Goal: Find specific page/section: Find specific page/section

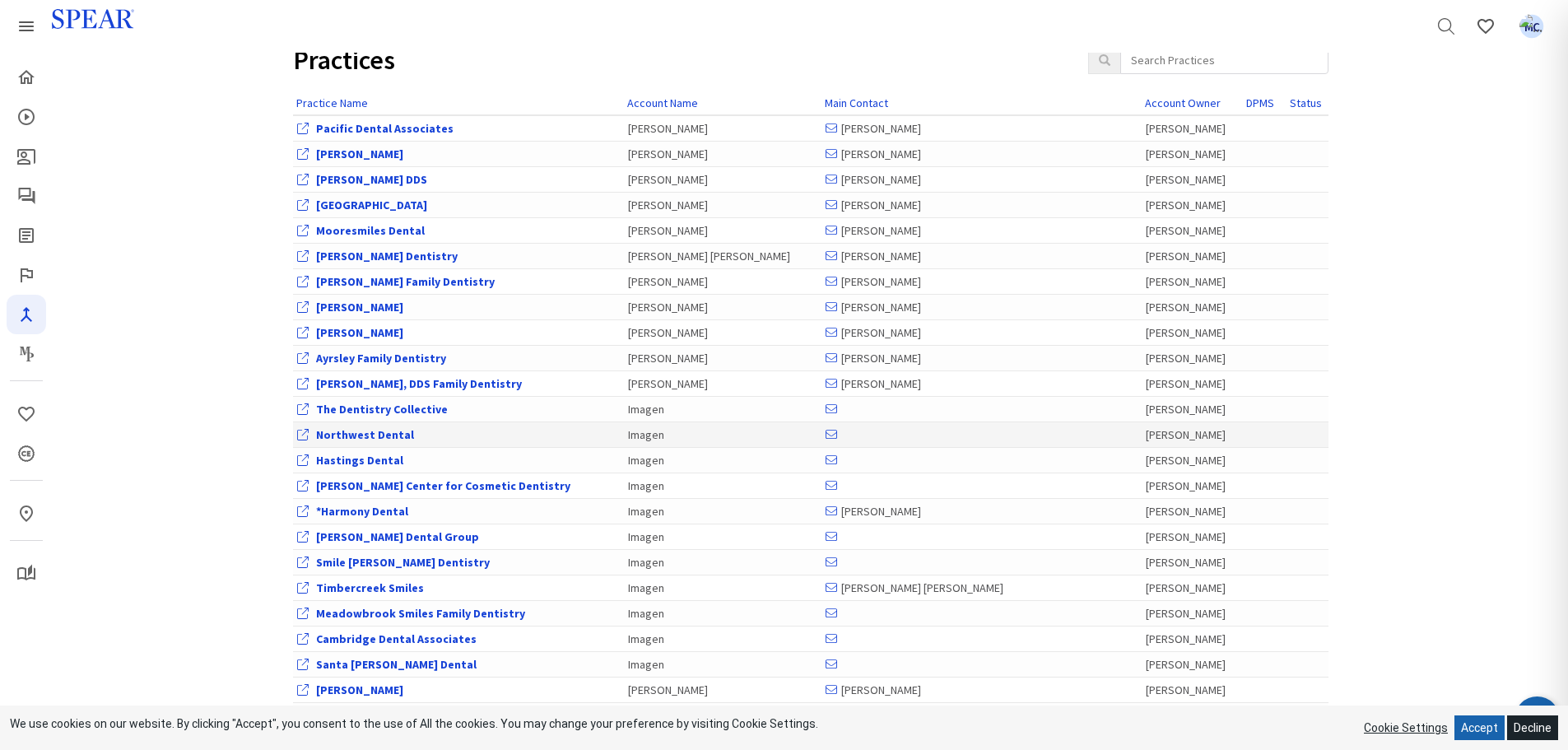
scroll to position [165, 0]
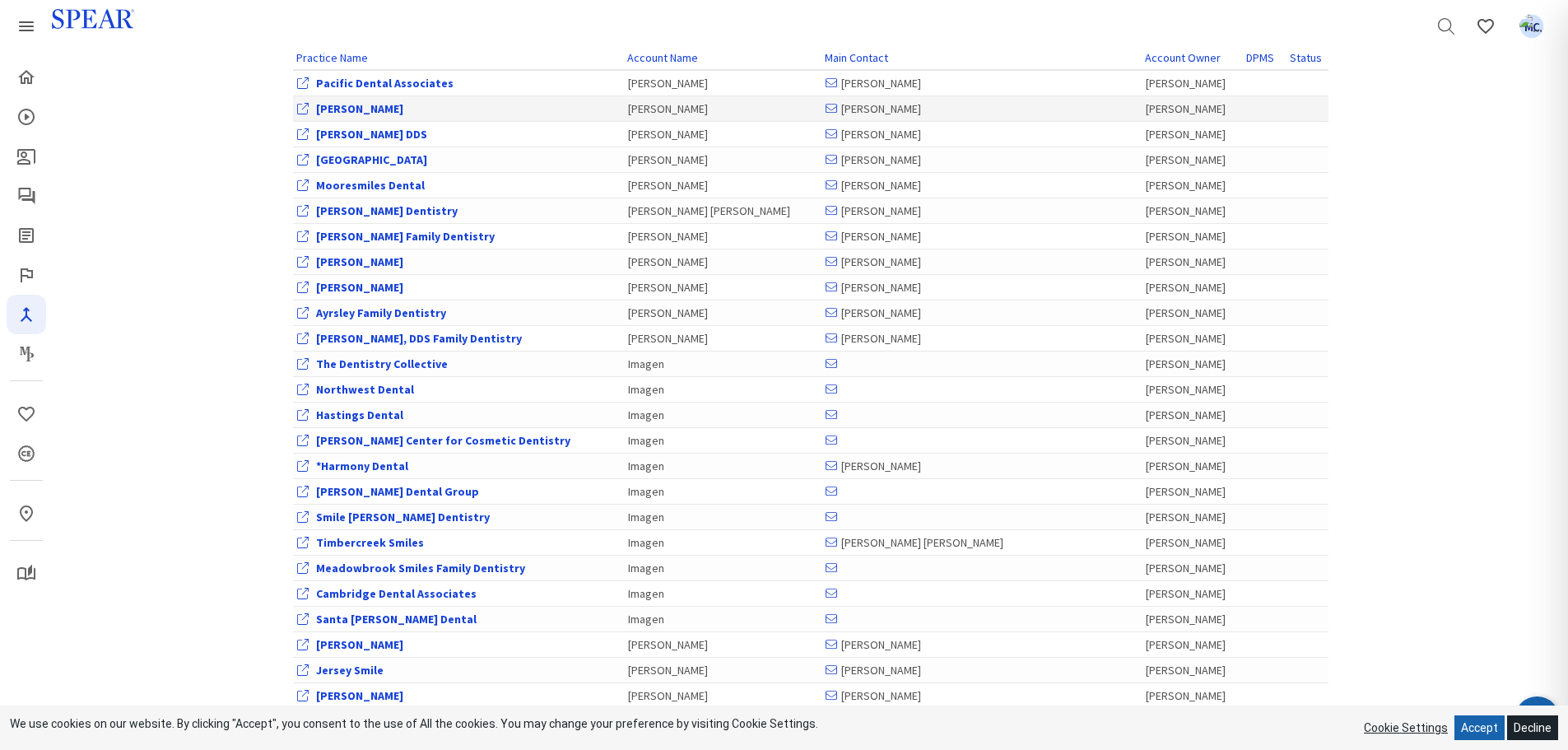
click at [348, 109] on link "[PERSON_NAME]" at bounding box center [359, 108] width 88 height 15
click at [1145, 53] on link "Account Owner" at bounding box center [1182, 57] width 75 height 15
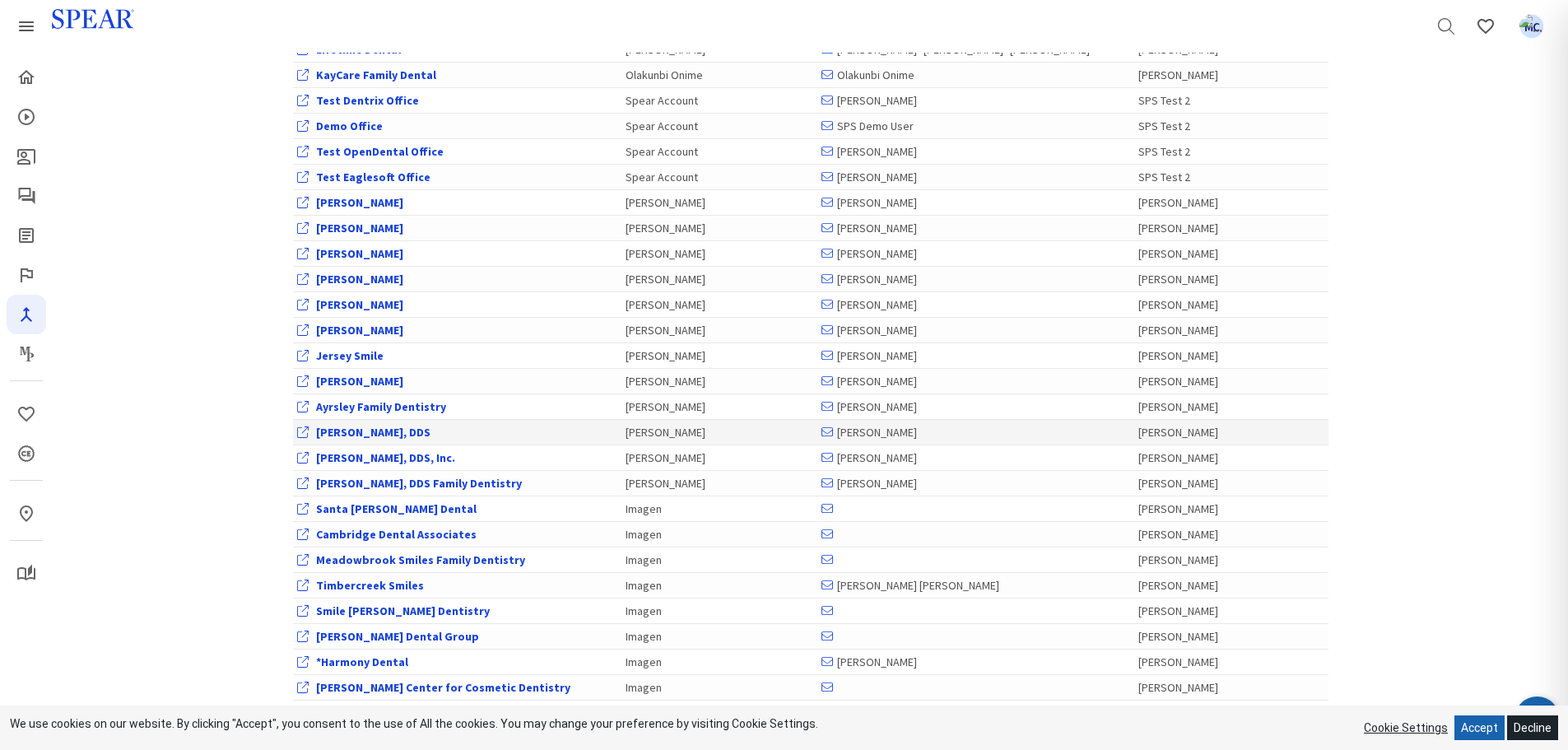
scroll to position [658, 0]
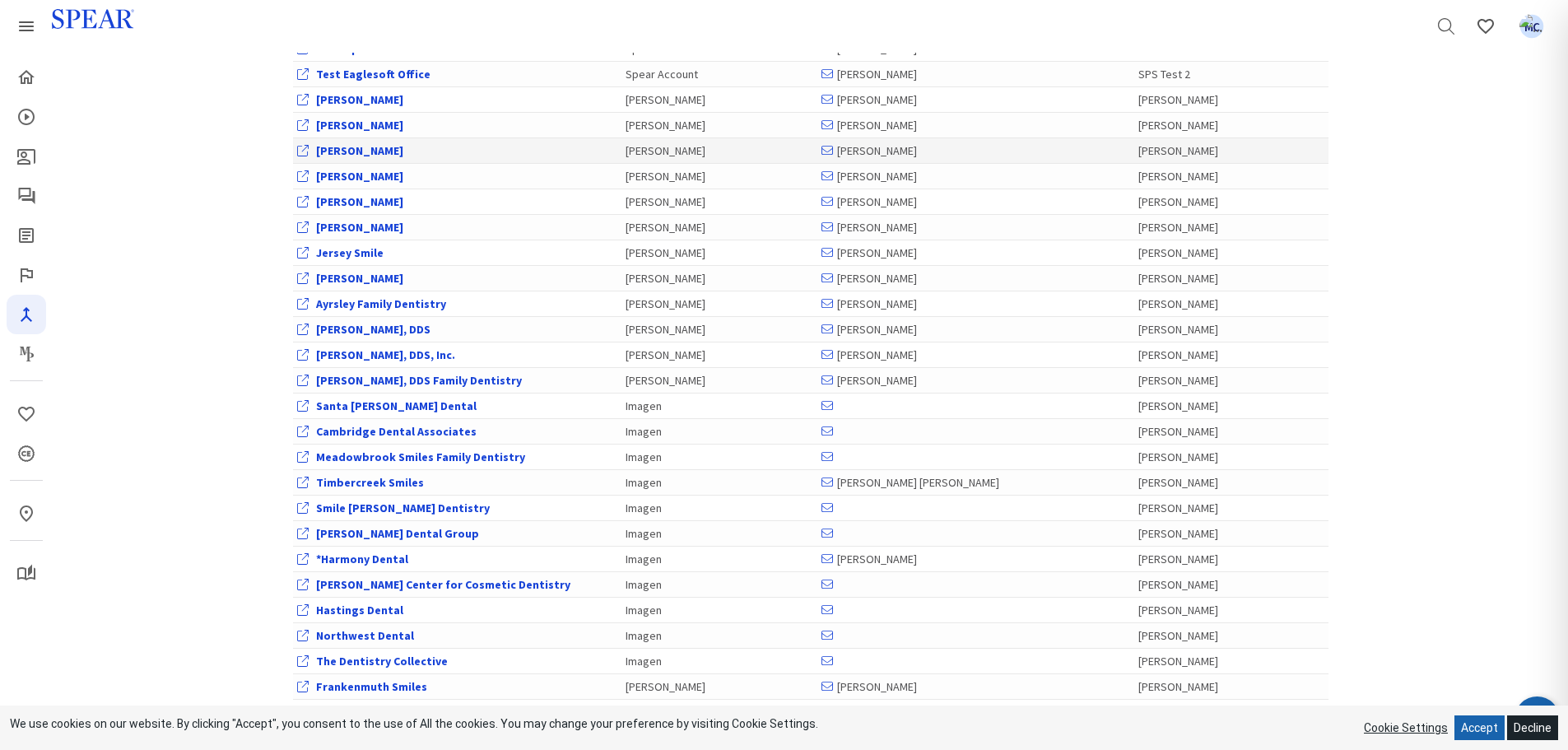
click at [351, 150] on link "[PERSON_NAME]" at bounding box center [359, 150] width 88 height 15
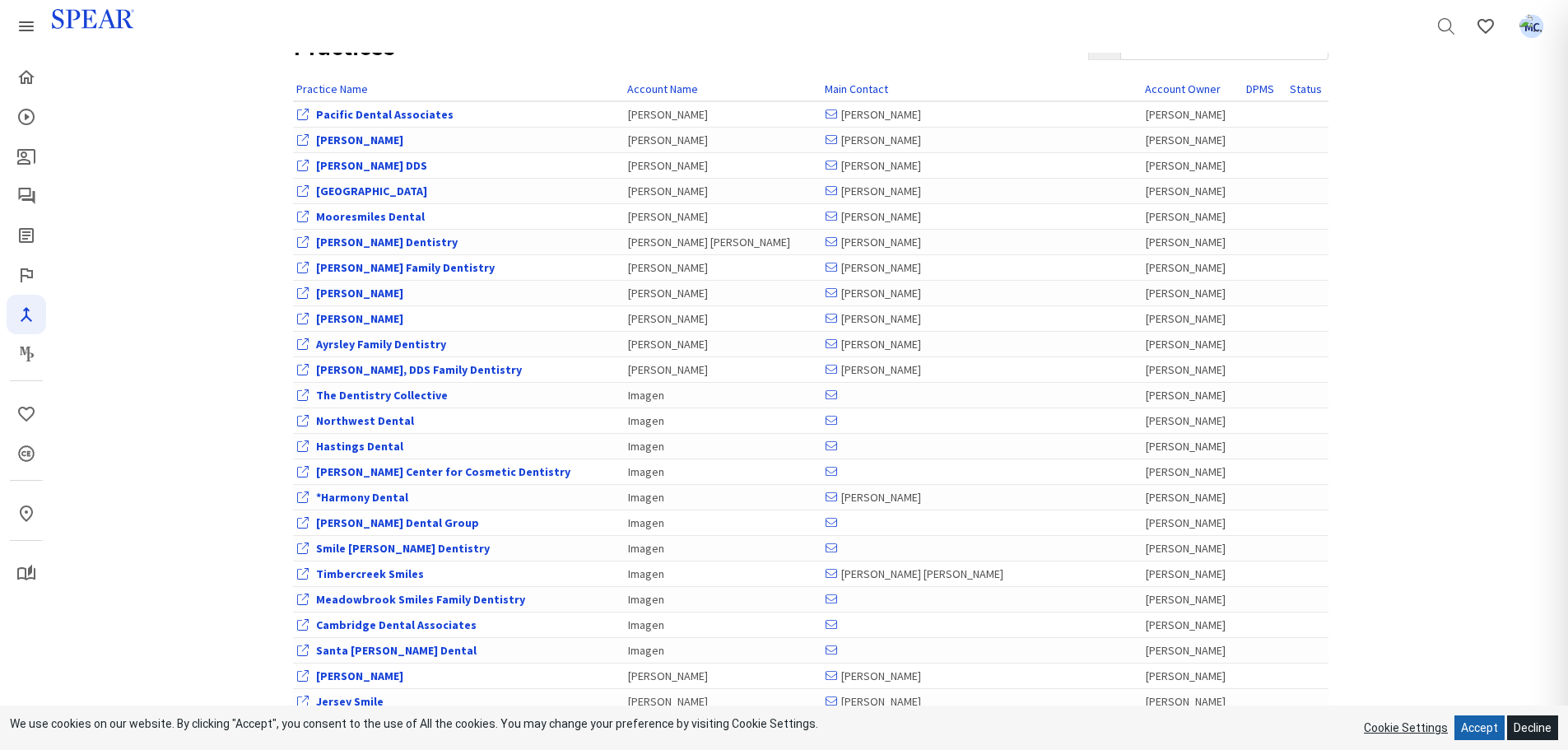
scroll to position [82, 0]
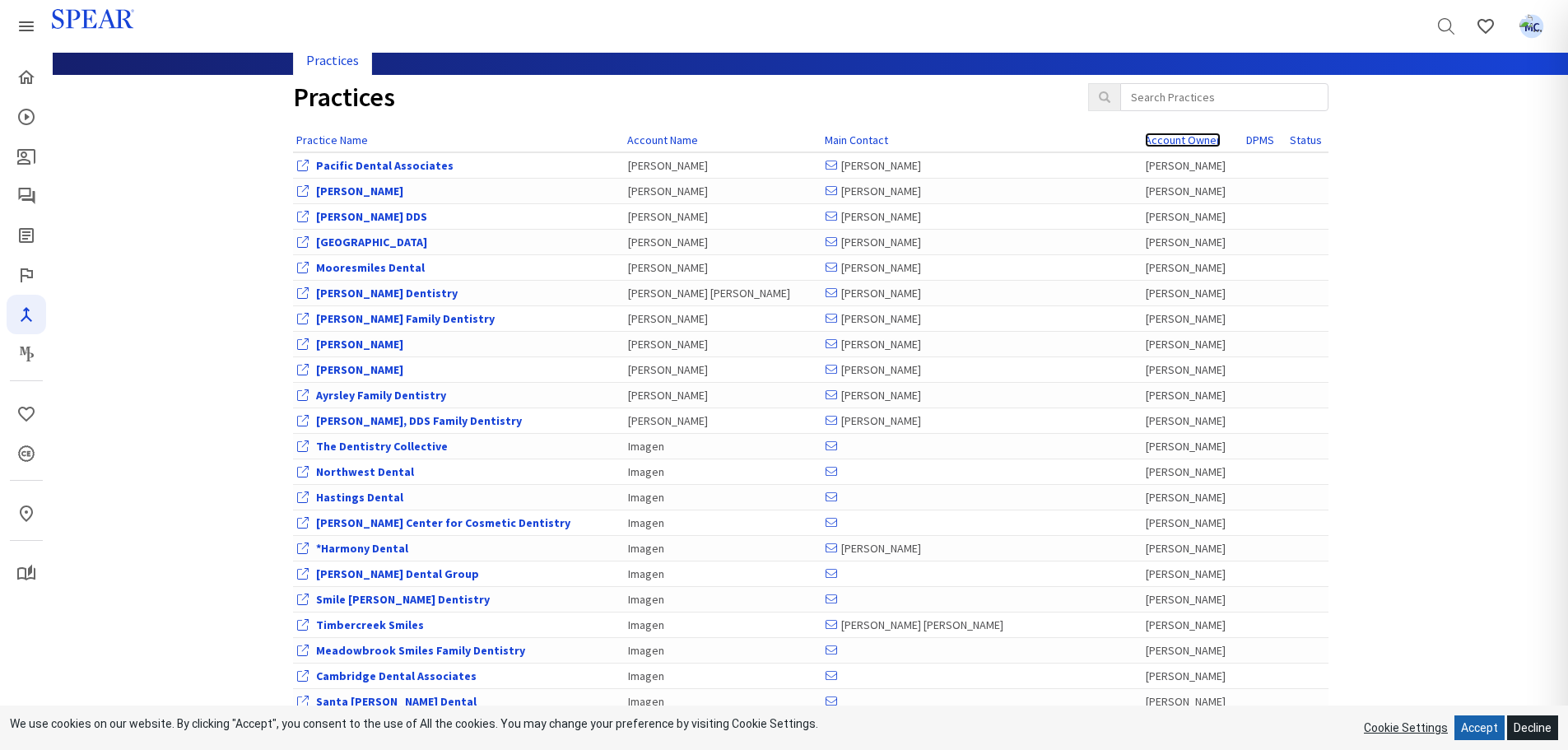
drag, startPoint x: 1093, startPoint y: 137, endPoint x: 1103, endPoint y: 136, distance: 10.0
click at [1145, 136] on link "Account Owner" at bounding box center [1182, 140] width 75 height 15
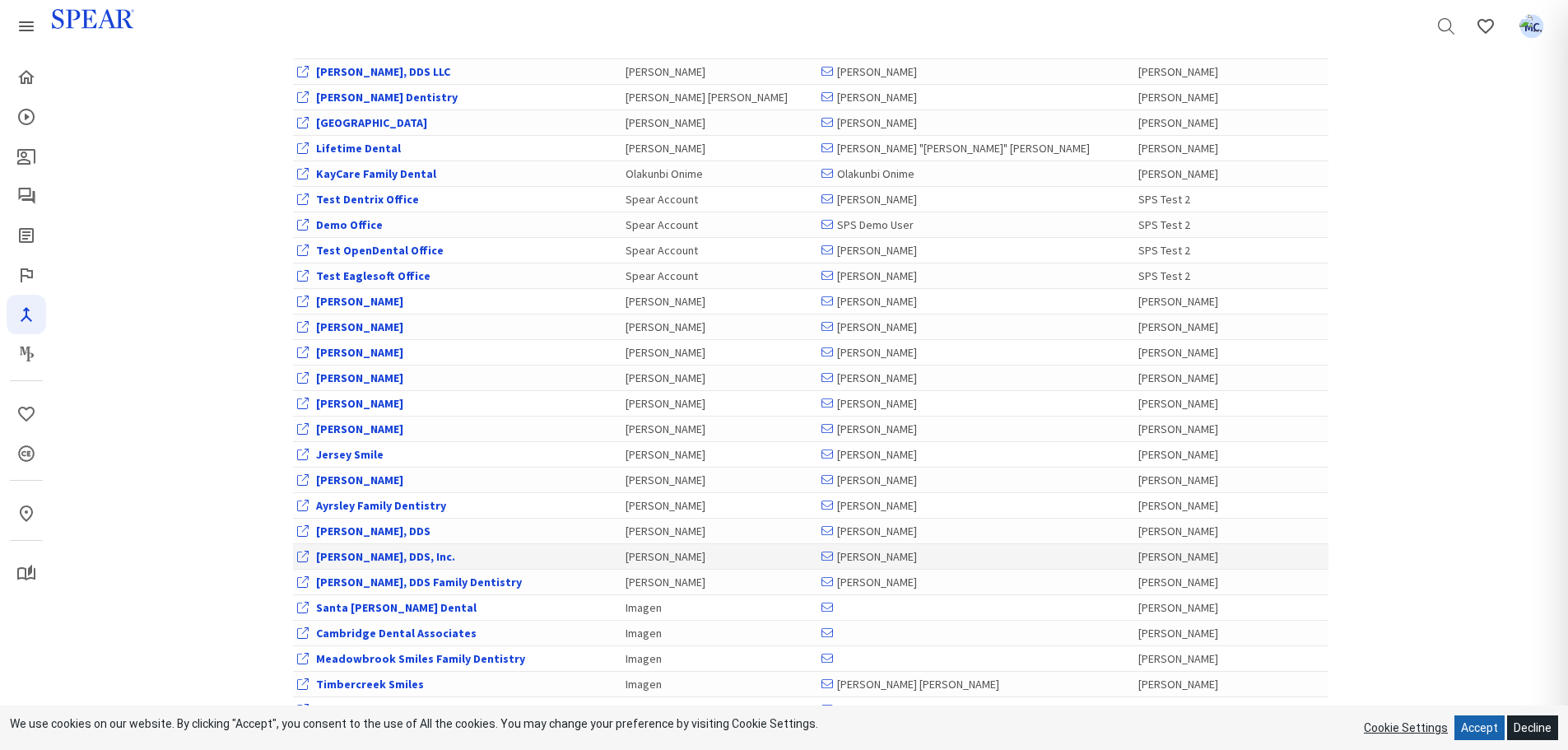
scroll to position [658, 0]
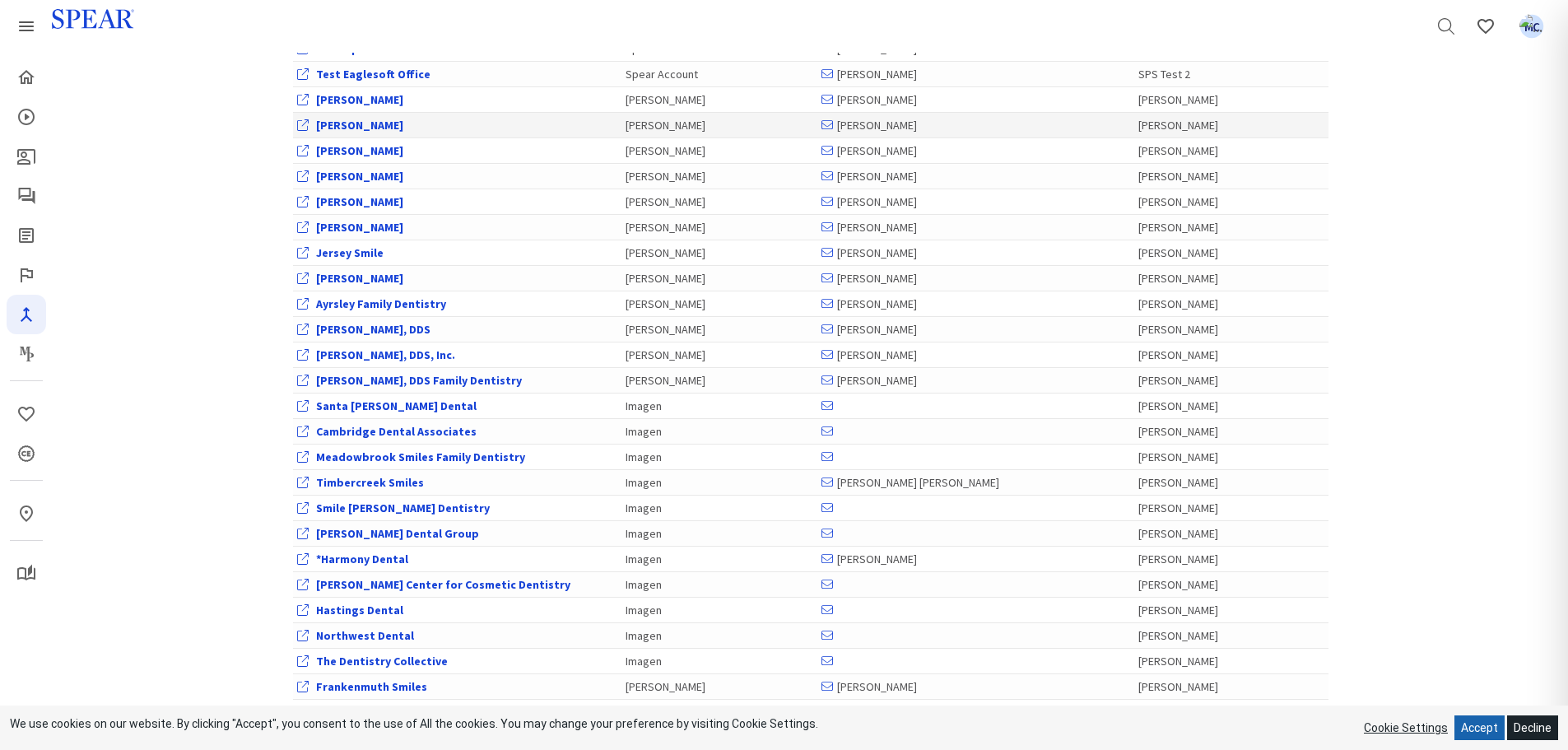
click at [347, 121] on link "[PERSON_NAME]" at bounding box center [359, 125] width 88 height 15
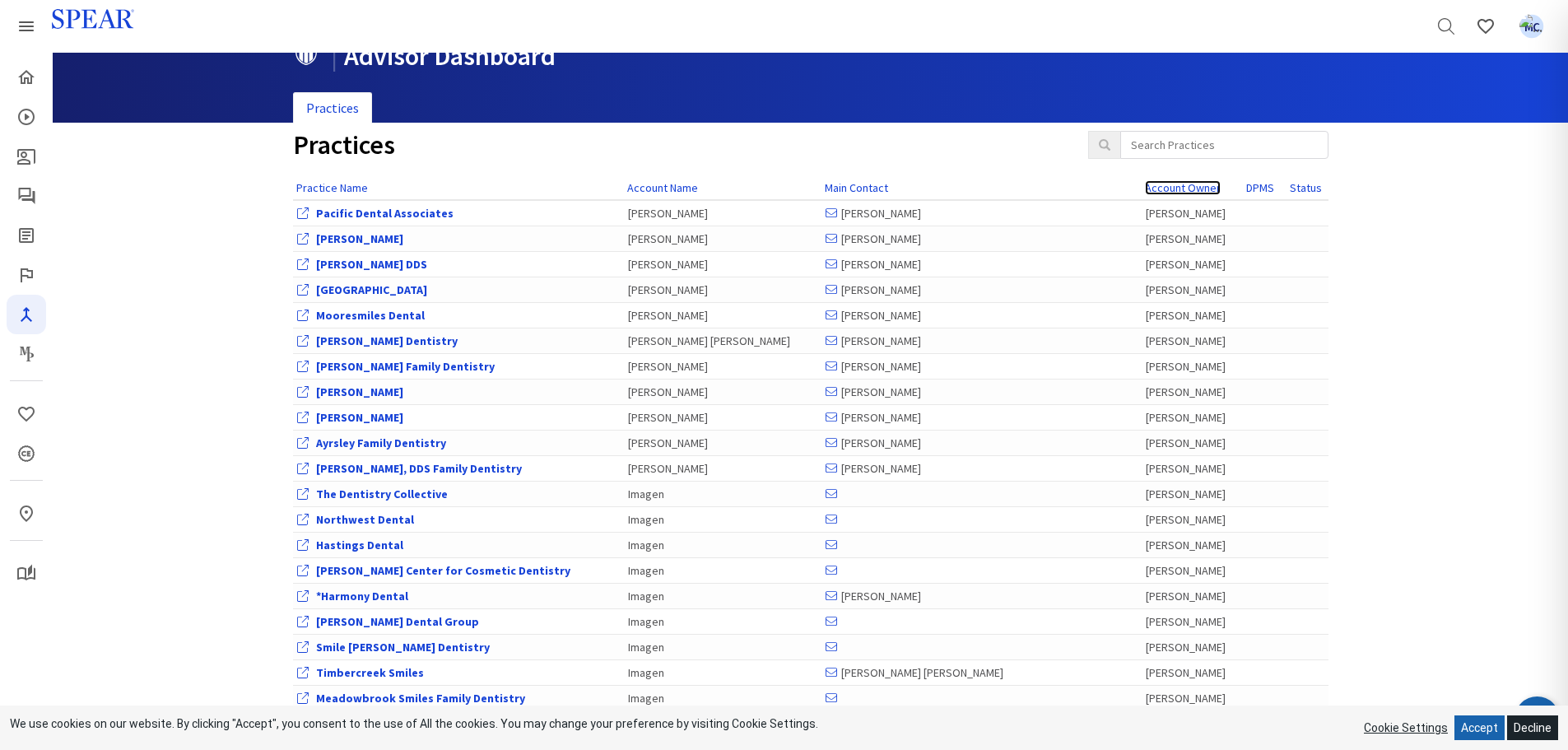
click at [1145, 180] on link "Account Owner" at bounding box center [1182, 187] width 75 height 15
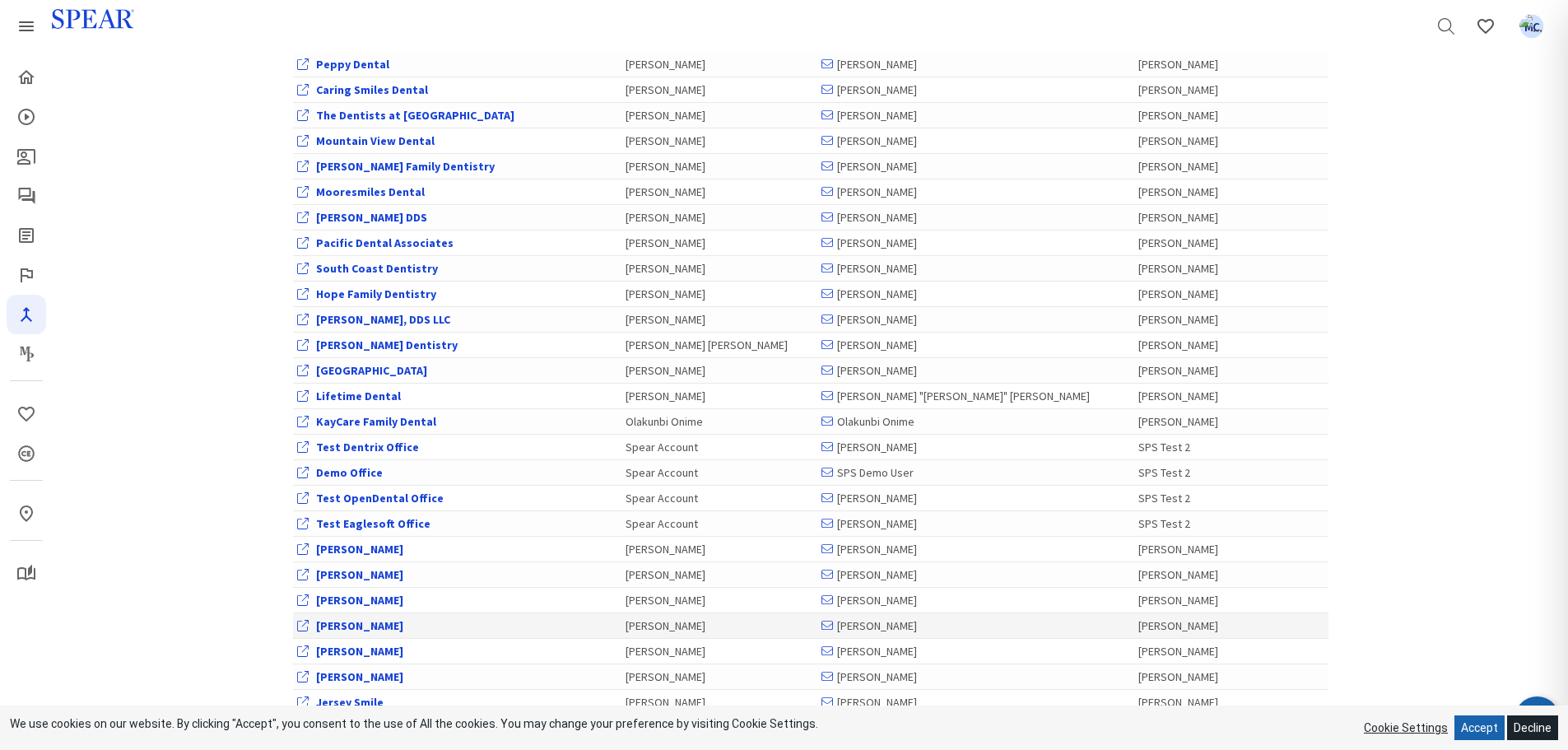
scroll to position [446, 0]
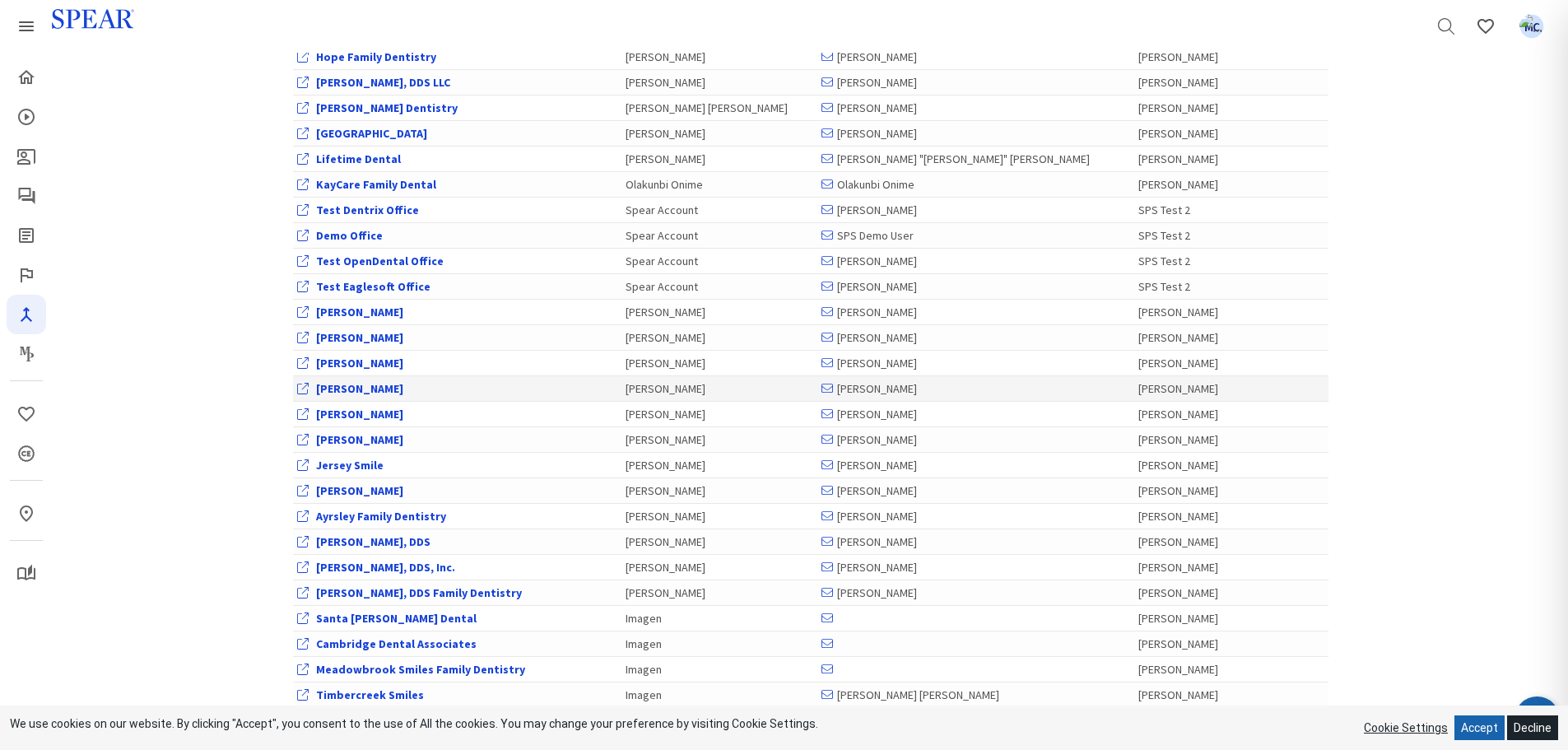
click at [359, 384] on link "[PERSON_NAME]" at bounding box center [359, 388] width 88 height 15
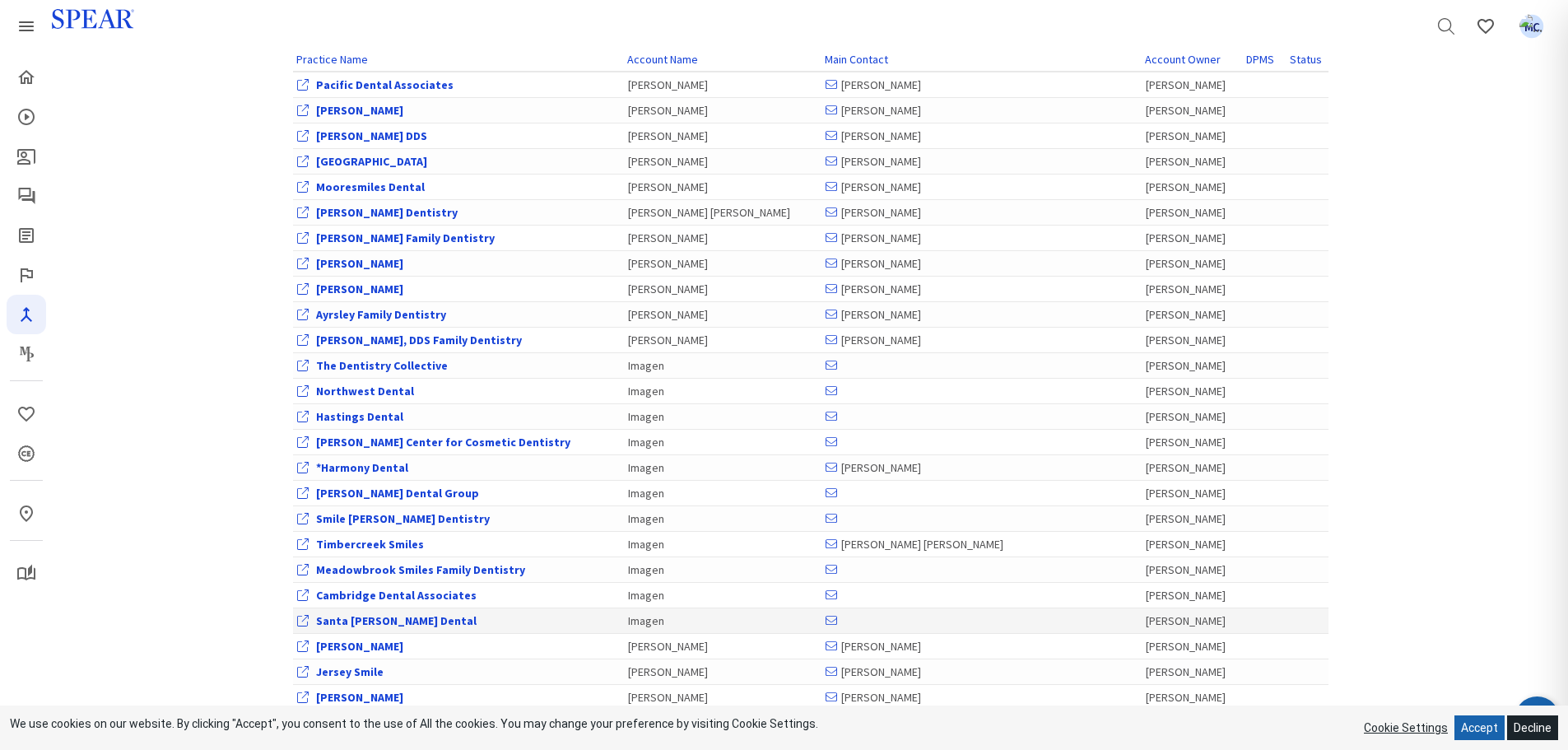
scroll to position [117, 0]
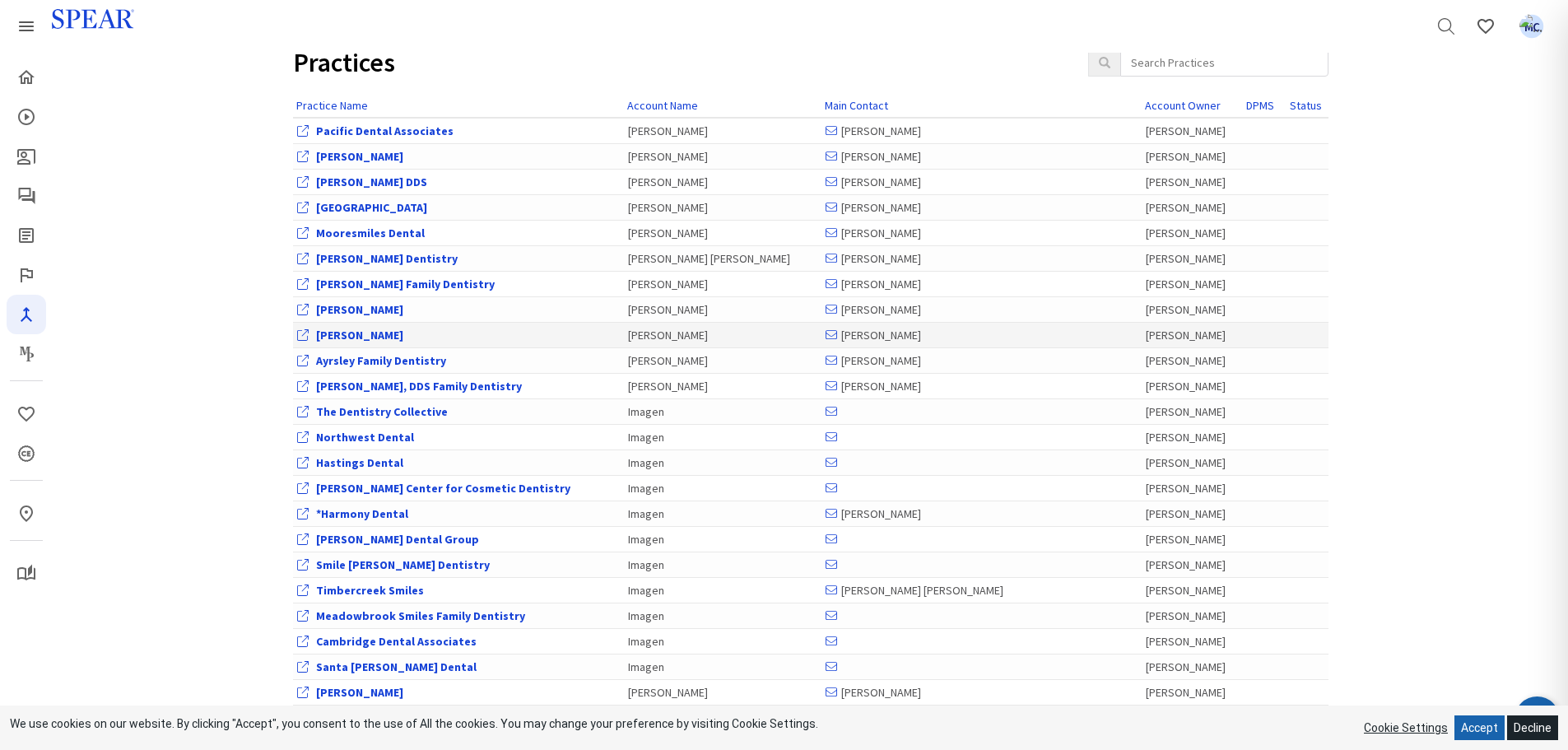
click at [356, 338] on link "[PERSON_NAME]" at bounding box center [359, 335] width 88 height 15
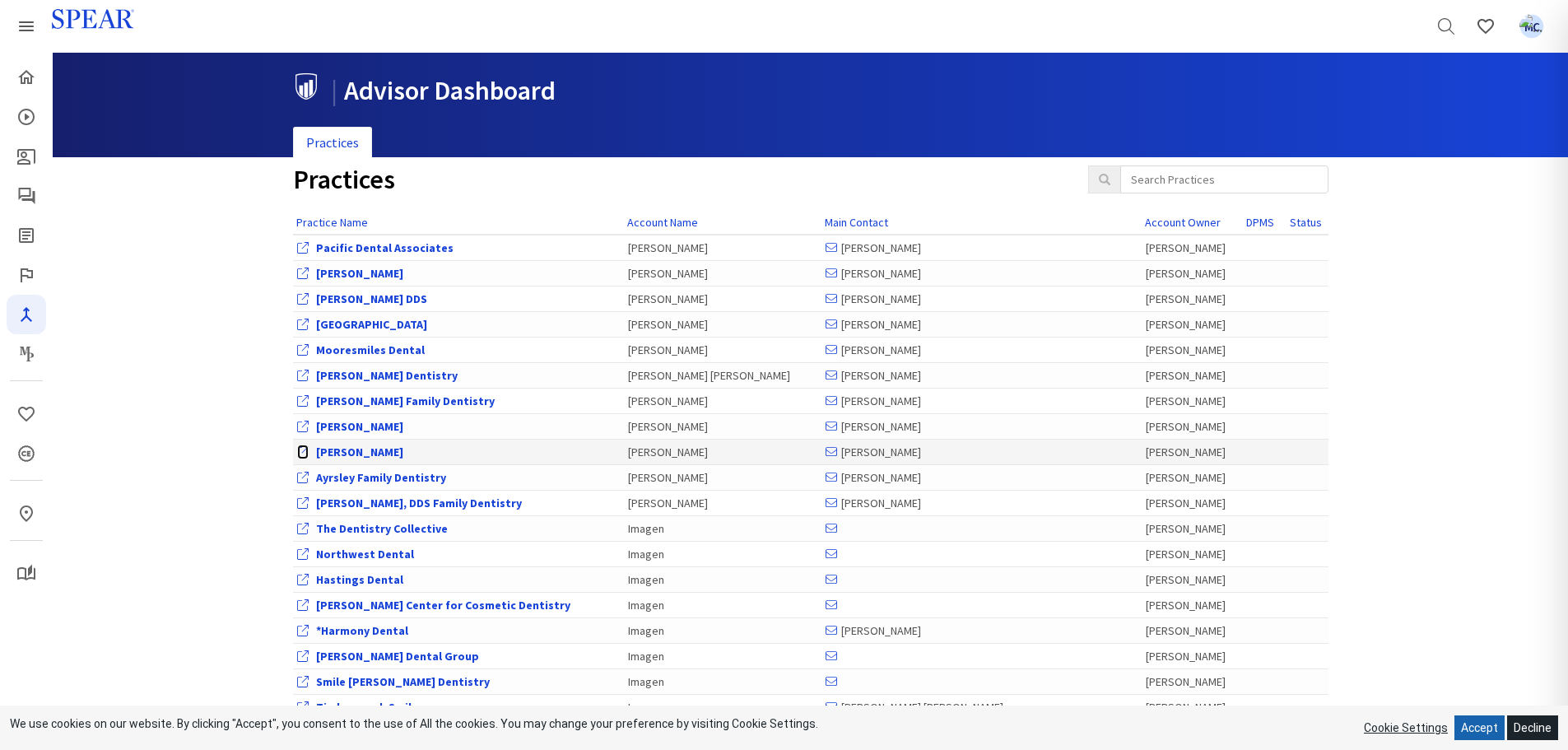
click at [299, 447] on icon at bounding box center [303, 451] width 11 height 11
click at [1483, 728] on button "Accept" at bounding box center [1480, 727] width 50 height 24
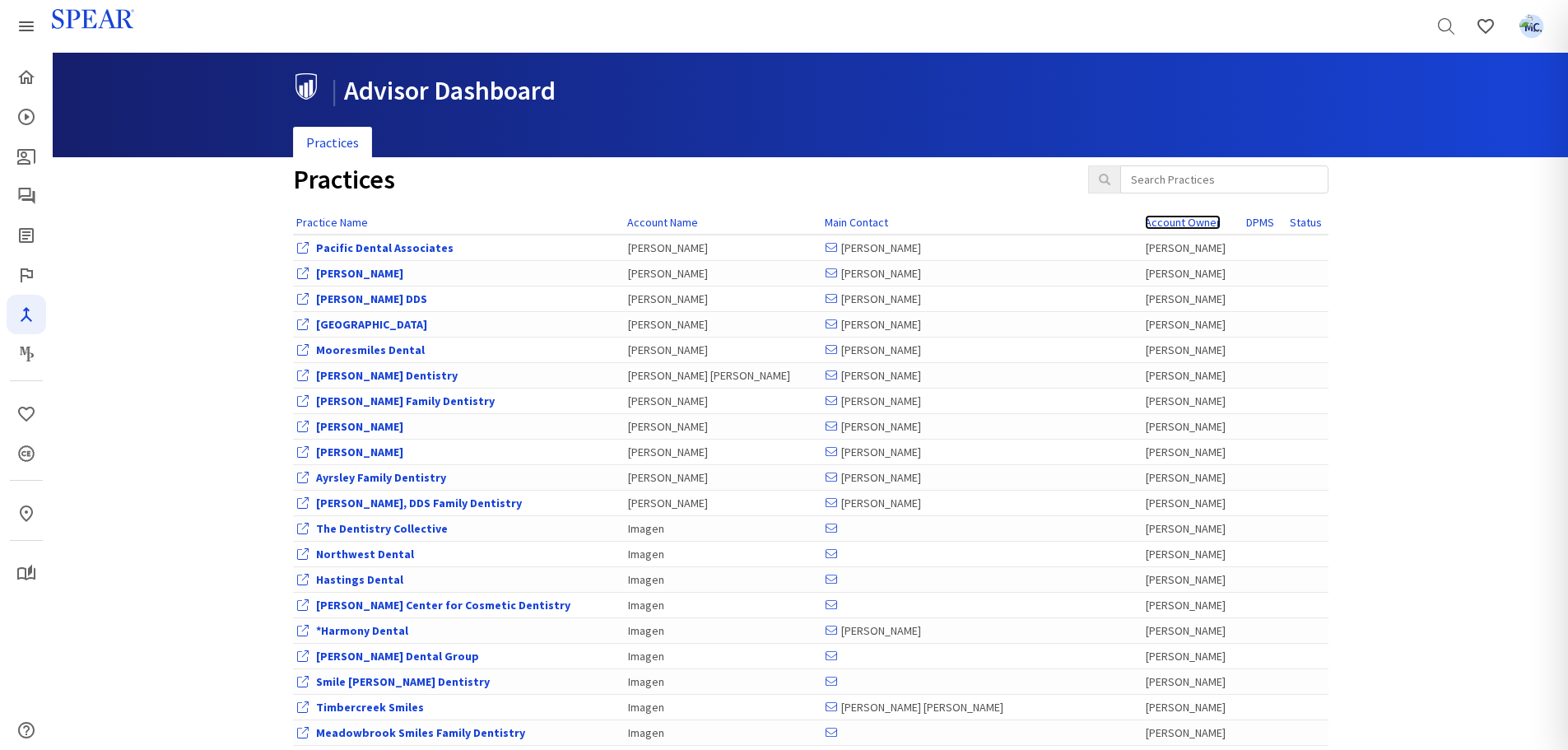
click at [1145, 218] on link "Account Owner" at bounding box center [1182, 222] width 75 height 15
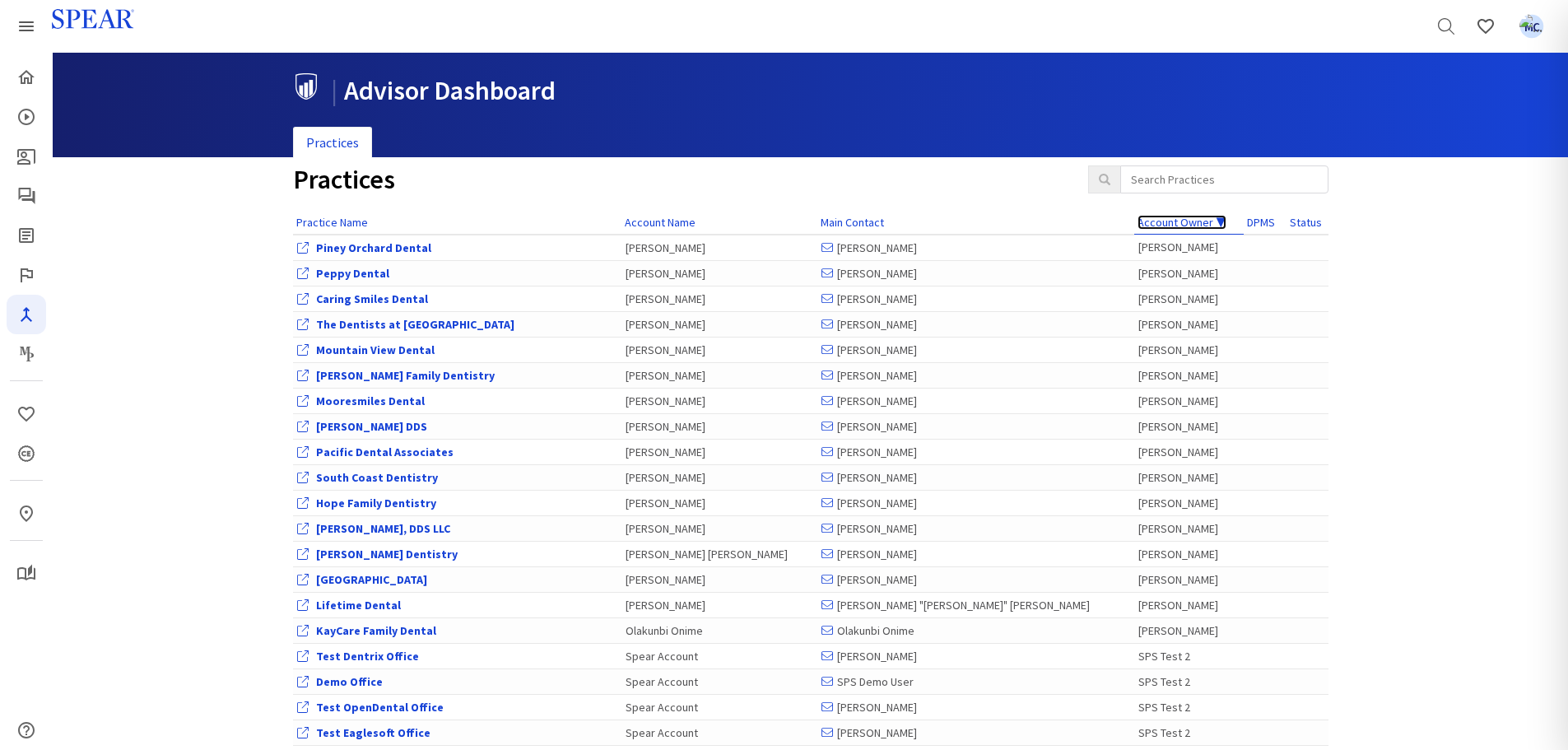
click at [1138, 221] on link "Account Owner ▼" at bounding box center [1182, 222] width 89 height 15
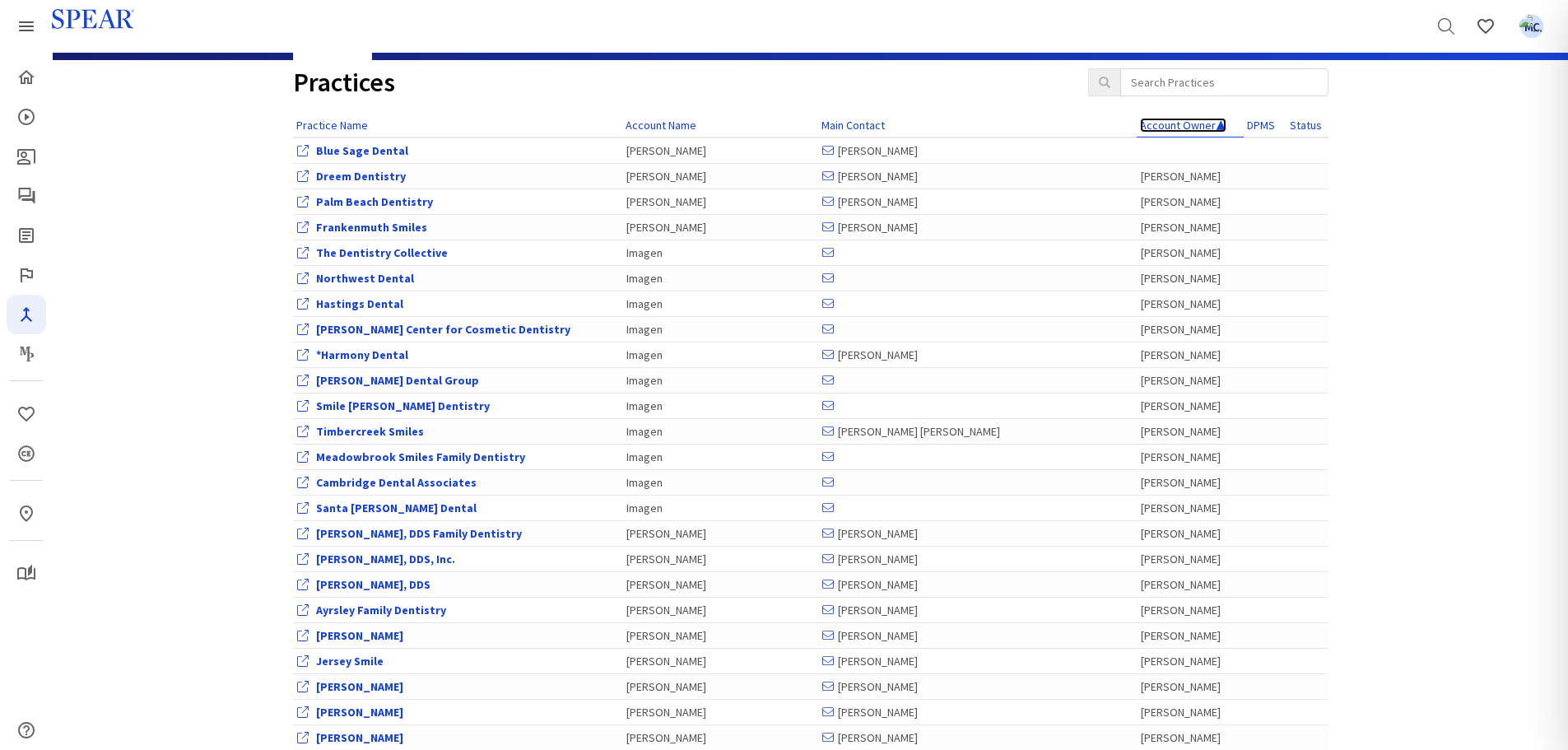
scroll to position [329, 0]
